Goal: Task Accomplishment & Management: Manage account settings

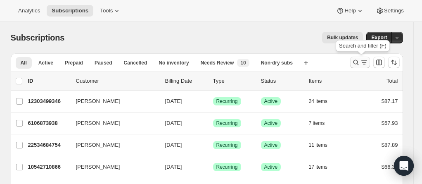
click at [365, 63] on icon "Search and filter results" at bounding box center [364, 62] width 8 height 8
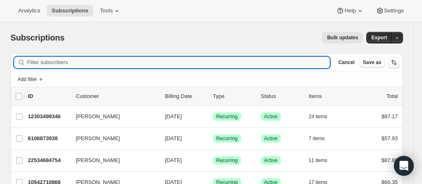
click at [119, 60] on input "Filter subscribers" at bounding box center [178, 63] width 303 height 12
paste input "[EMAIL_ADDRESS][DOMAIN_NAME]"
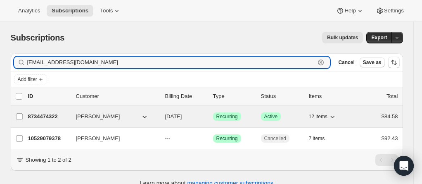
type input "[EMAIL_ADDRESS][DOMAIN_NAME]"
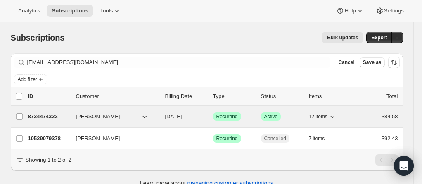
click at [45, 117] on p "8734474322" at bounding box center [48, 116] width 41 height 8
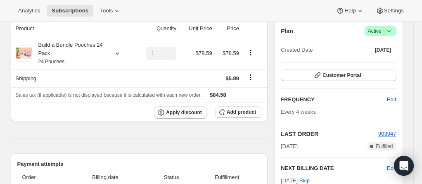
scroll to position [83, 0]
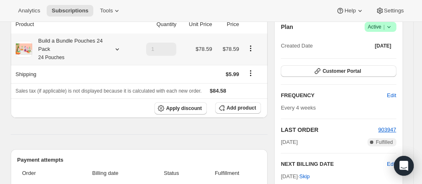
click at [71, 51] on div "Build a Bundle Pouches 24 Pack 24 Pouches" at bounding box center [69, 49] width 74 height 25
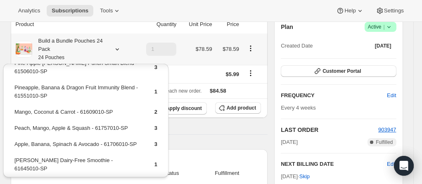
scroll to position [124, 0]
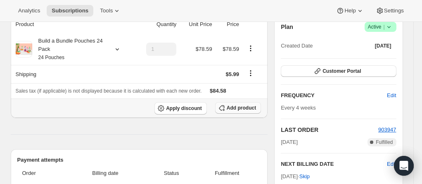
click at [243, 105] on span "Add product" at bounding box center [241, 108] width 29 height 7
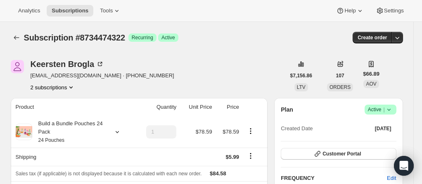
scroll to position [83, 0]
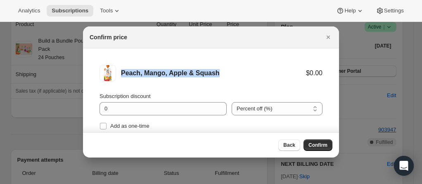
drag, startPoint x: 221, startPoint y: 71, endPoint x: 120, endPoint y: 76, distance: 101.0
click at [120, 76] on div "Peach, Mango, Apple & Squash $0.00" at bounding box center [211, 73] width 223 height 17
copy div "Peach, Mango, Apple & Squash"
click at [102, 128] on input "Add as one-time" at bounding box center [103, 126] width 7 height 7
checkbox input "true"
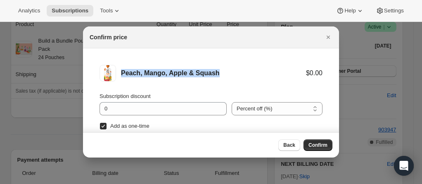
click at [320, 149] on button "Confirm" at bounding box center [318, 145] width 29 height 12
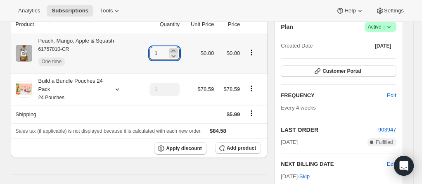
click at [176, 50] on icon at bounding box center [173, 51] width 8 height 8
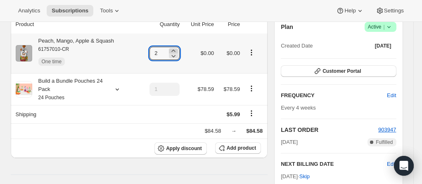
click at [176, 50] on icon at bounding box center [173, 51] width 8 height 8
type input "3"
